Goal: Information Seeking & Learning: Learn about a topic

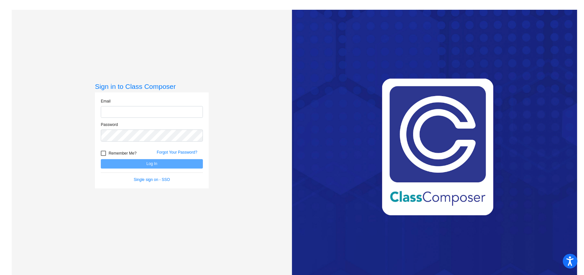
type input "[EMAIL_ADDRESS][DOMAIN_NAME]"
click at [147, 162] on button "Log In" at bounding box center [152, 163] width 102 height 9
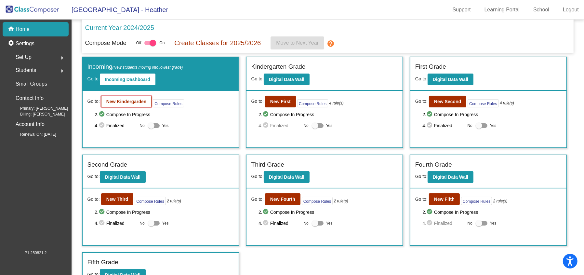
click at [125, 105] on button "New Kindergarden" at bounding box center [126, 102] width 51 height 12
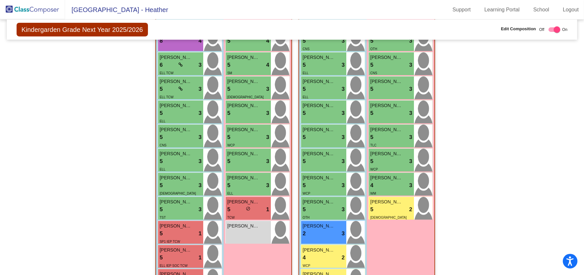
scroll to position [176, 0]
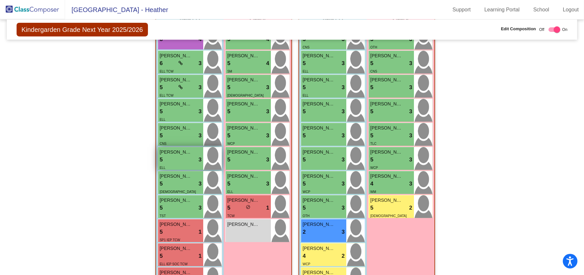
click at [174, 160] on div "5 lock do_not_disturb_alt 3" at bounding box center [181, 159] width 42 height 8
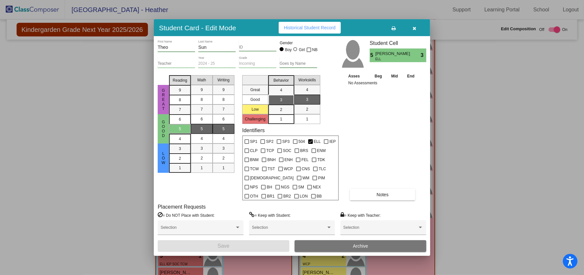
click at [321, 29] on span "Historical Student Record" at bounding box center [310, 27] width 52 height 5
click at [299, 26] on span "Historical Student Record" at bounding box center [310, 27] width 52 height 5
click at [414, 28] on icon "button" at bounding box center [415, 28] width 4 height 5
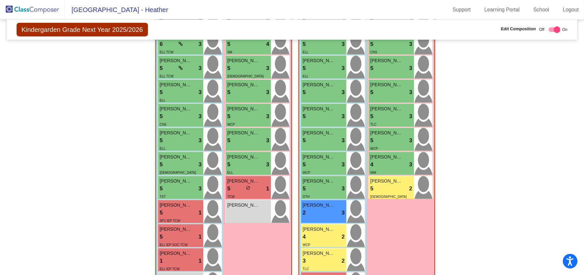
scroll to position [195, 0]
click at [183, 224] on div "[PERSON_NAME] 5 lock do_not_disturb_alt 1 ELL IEP SOC TCW" at bounding box center [180, 235] width 45 height 23
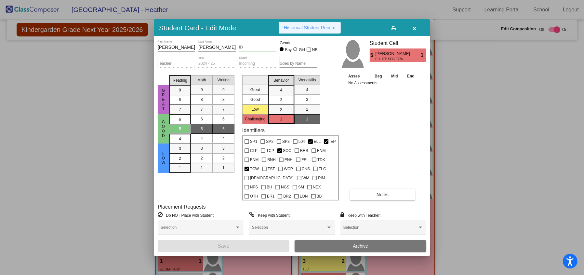
click at [307, 25] on span "Historical Student Record" at bounding box center [310, 27] width 52 height 5
click at [417, 31] on button "button" at bounding box center [414, 28] width 21 height 12
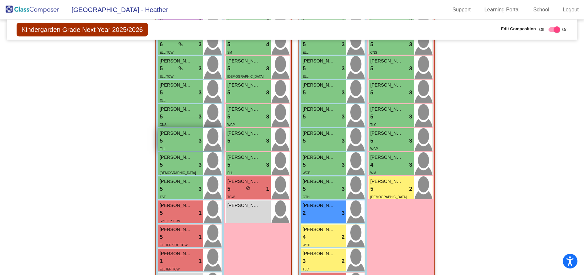
click at [179, 131] on span "[PERSON_NAME]" at bounding box center [176, 133] width 32 height 7
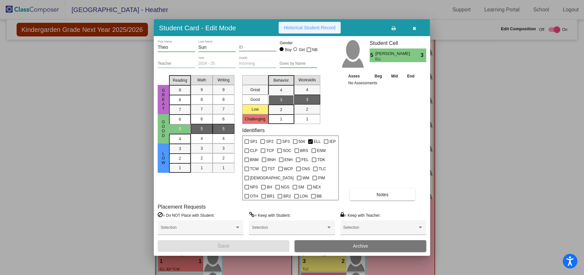
click at [328, 28] on span "Historical Student Record" at bounding box center [310, 27] width 52 height 5
click at [418, 29] on button "button" at bounding box center [414, 28] width 21 height 12
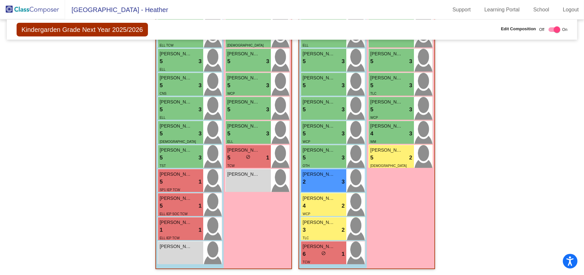
scroll to position [0, 0]
